Goal: Navigation & Orientation: Find specific page/section

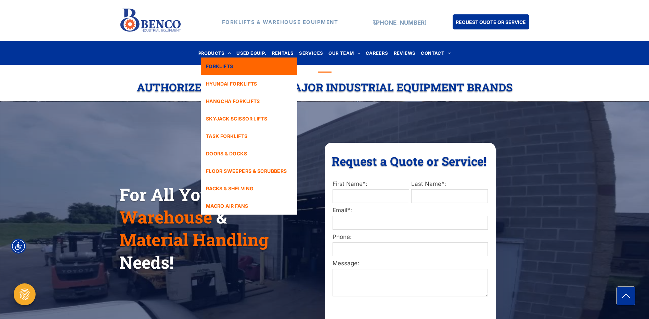
click at [215, 65] on span "FORKLIFTS" at bounding box center [219, 66] width 27 height 7
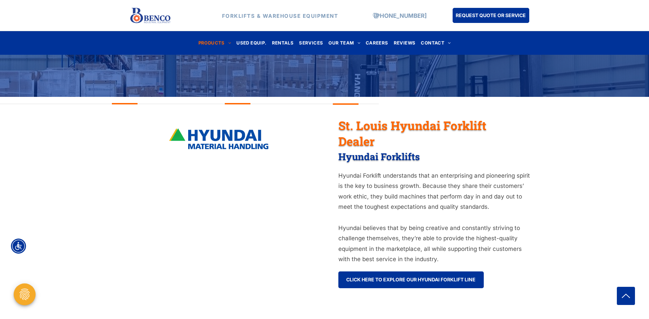
scroll to position [171, 0]
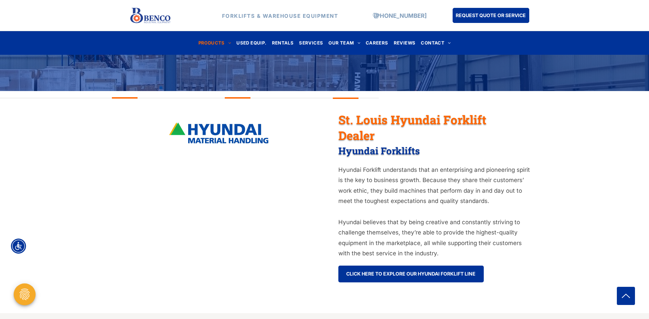
drag, startPoint x: 158, startPoint y: 100, endPoint x: 166, endPoint y: 96, distance: 8.6
click at [159, 99] on div at bounding box center [81, 101] width 162 height 7
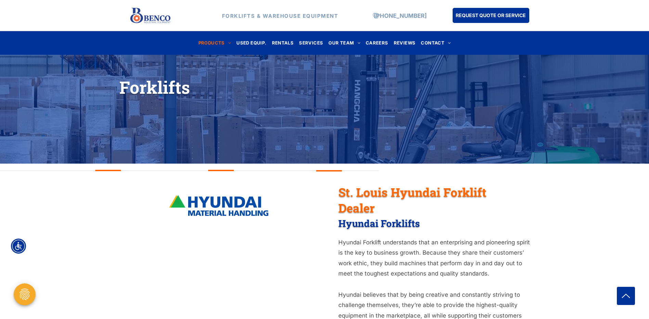
scroll to position [0, 0]
